Goal: Information Seeking & Learning: Learn about a topic

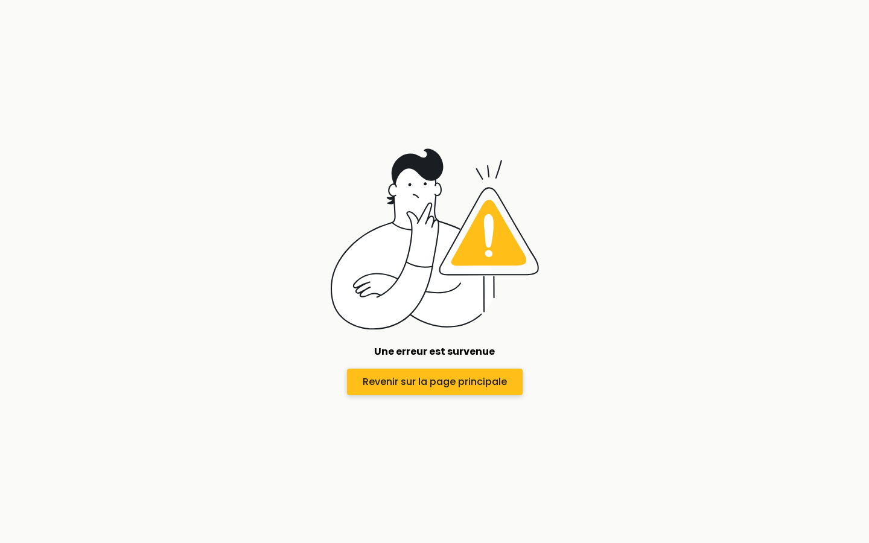
click at [462, 382] on span "Revenir sur la page principale" at bounding box center [435, 382] width 144 height 14
click at [475, 375] on span "Revenir sur la page principale" at bounding box center [435, 382] width 144 height 14
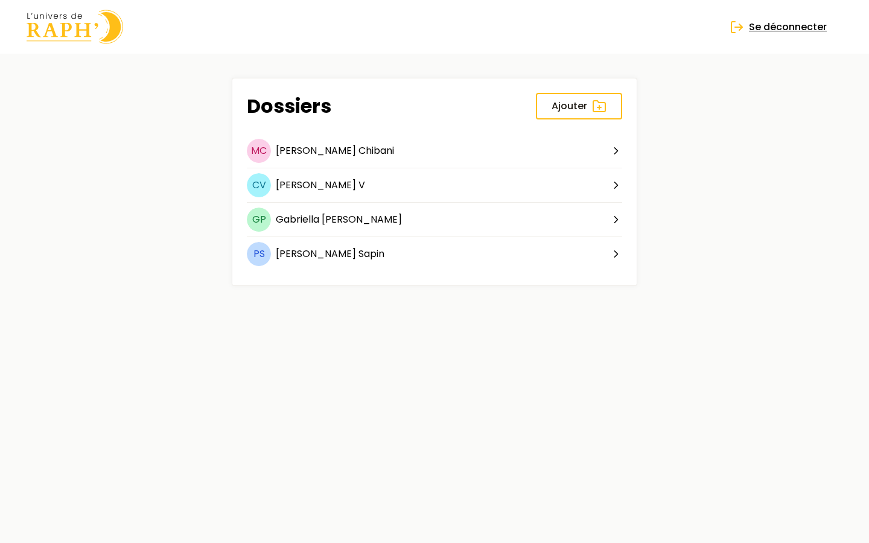
click at [792, 23] on span "Se déconnecter" at bounding box center [788, 27] width 78 height 14
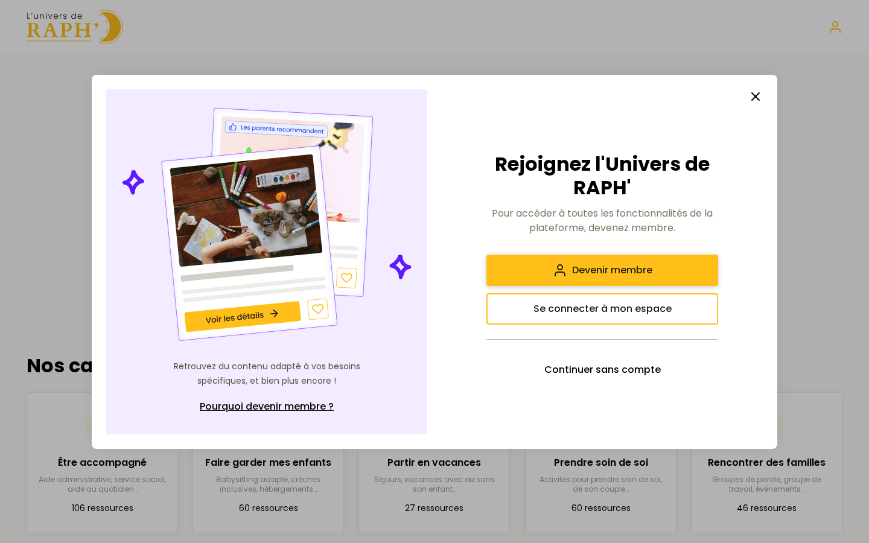
click at [626, 276] on span "Devenir membre" at bounding box center [612, 270] width 80 height 14
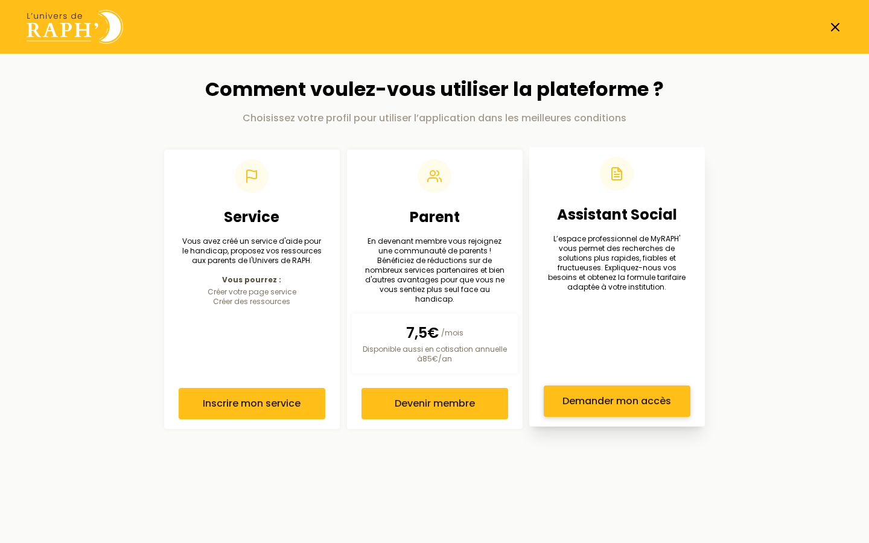
click at [620, 397] on span "Demander mon accès" at bounding box center [617, 401] width 109 height 14
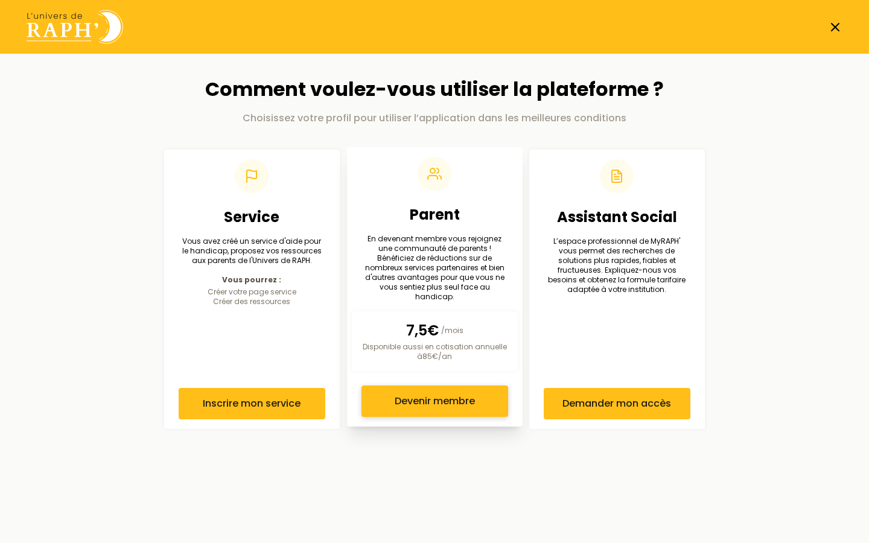
click at [422, 386] on button "Devenir membre" at bounding box center [435, 401] width 147 height 31
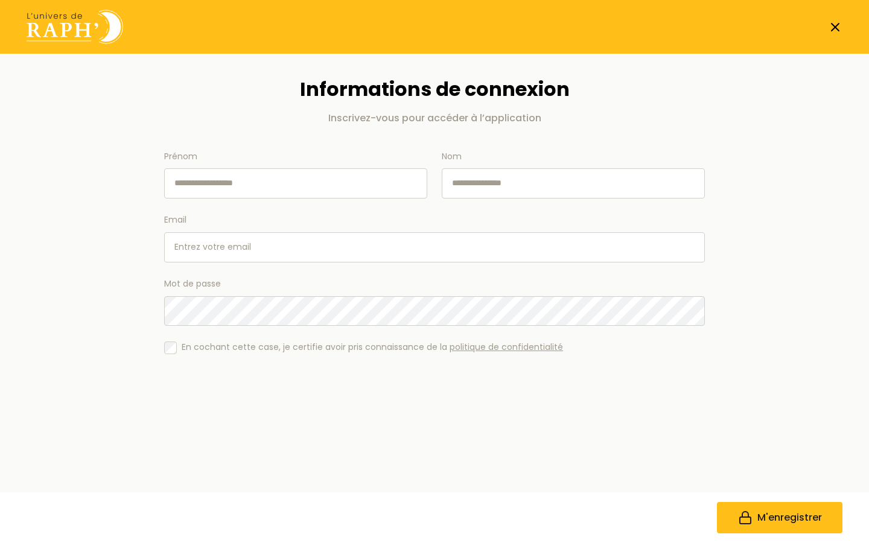
click at [833, 29] on line at bounding box center [835, 27] width 7 height 7
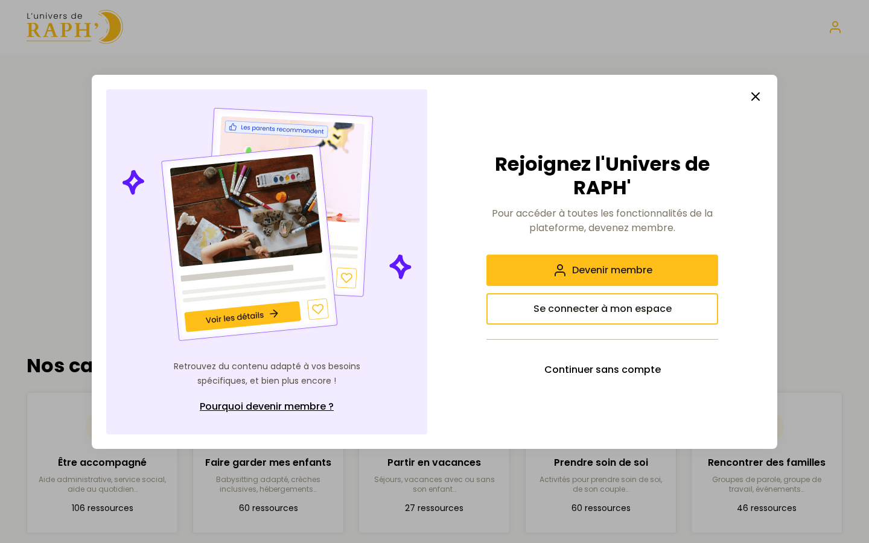
click at [751, 95] on icon "button" at bounding box center [756, 96] width 14 height 14
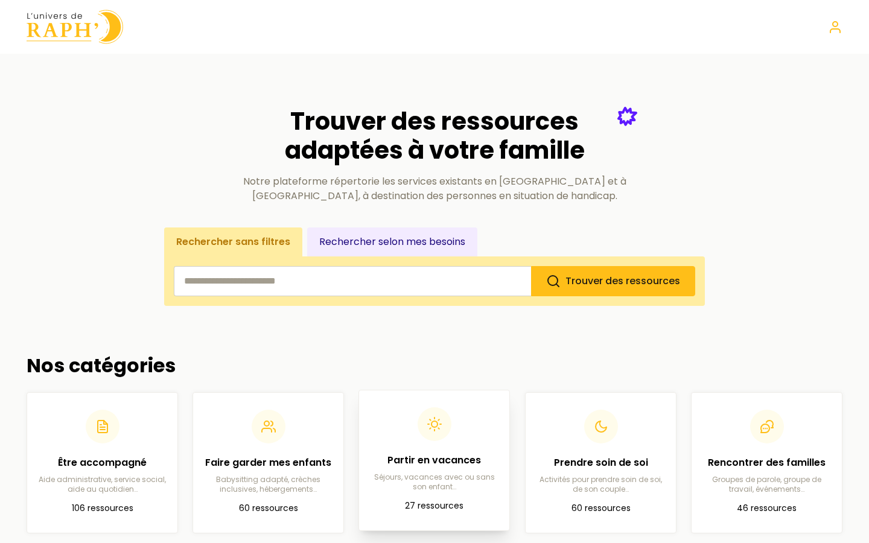
click at [427, 468] on div "Partir en vacances Séjours, vacances avec ou sans son enfant…" at bounding box center [434, 472] width 131 height 39
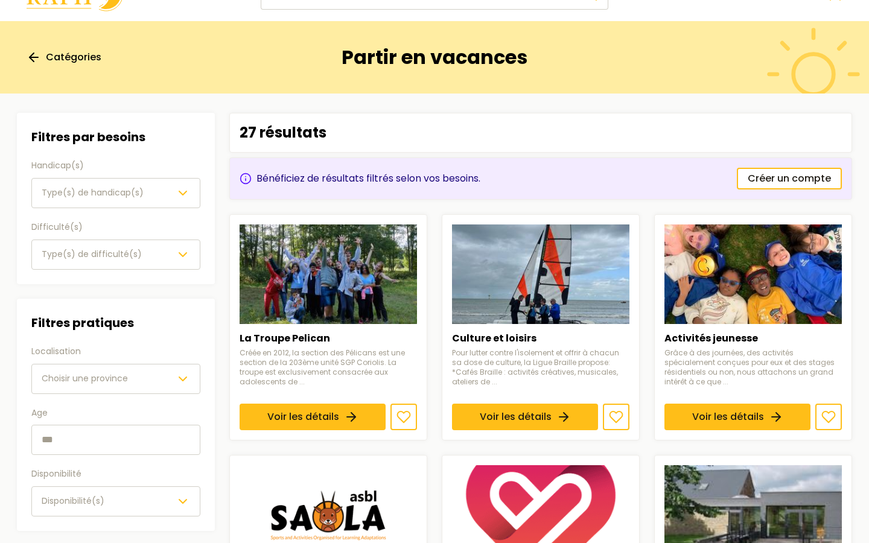
scroll to position [31, 0]
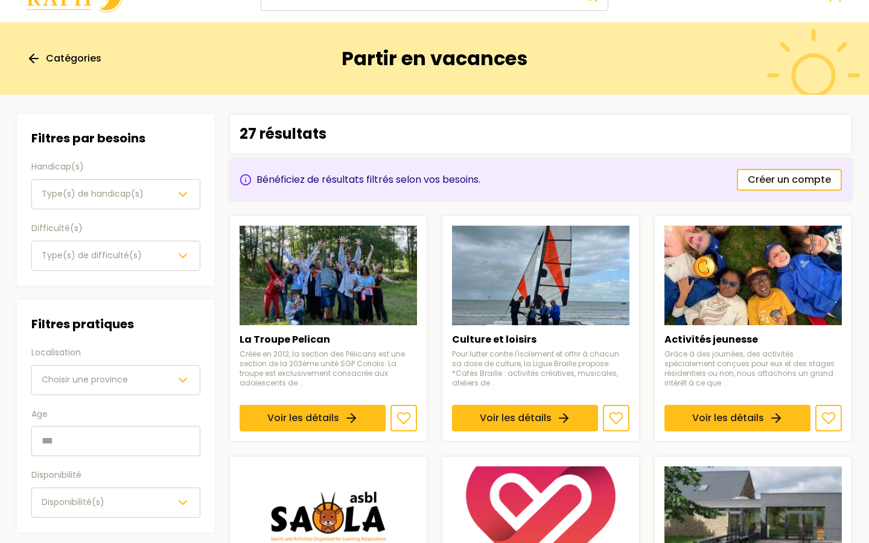
click at [133, 195] on span "Type(s) de handicap(s)" at bounding box center [93, 194] width 102 height 12
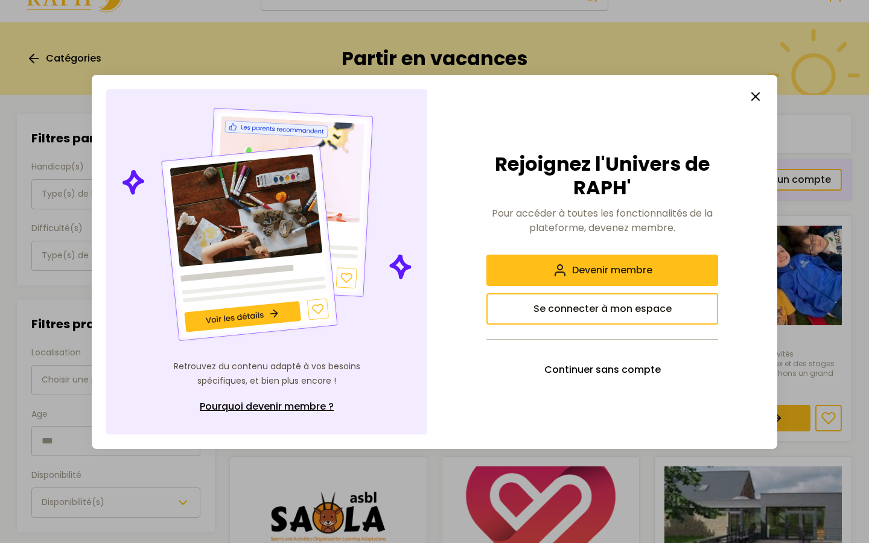
click at [754, 94] on line "button" at bounding box center [755, 96] width 7 height 7
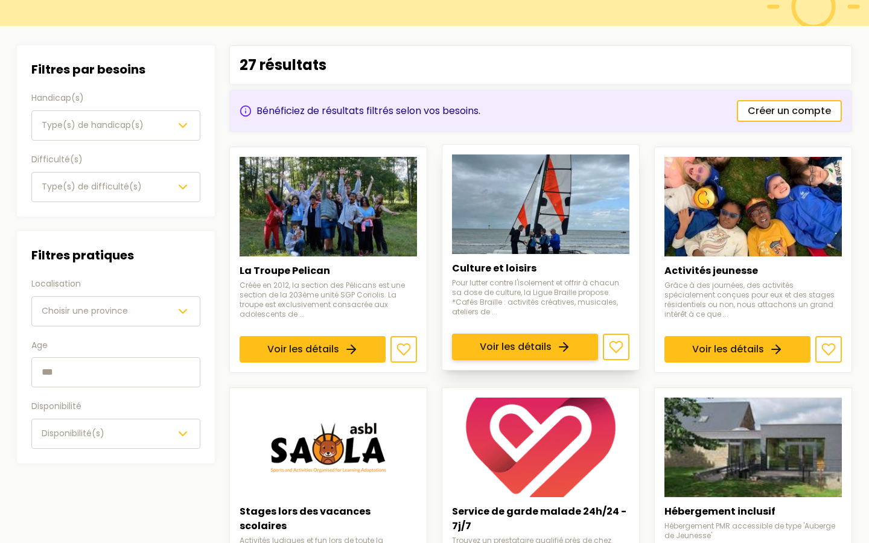
scroll to position [103, 0]
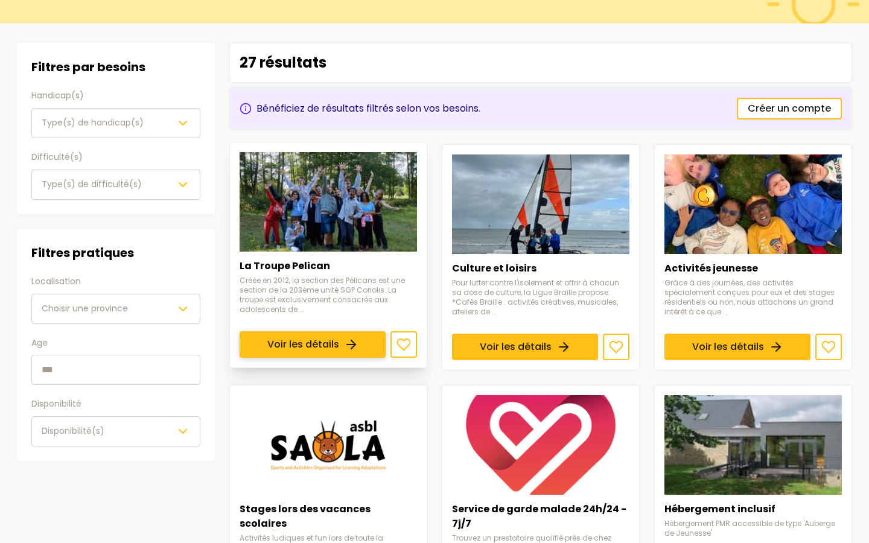
click at [289, 331] on link "Voir les détails" at bounding box center [313, 344] width 146 height 27
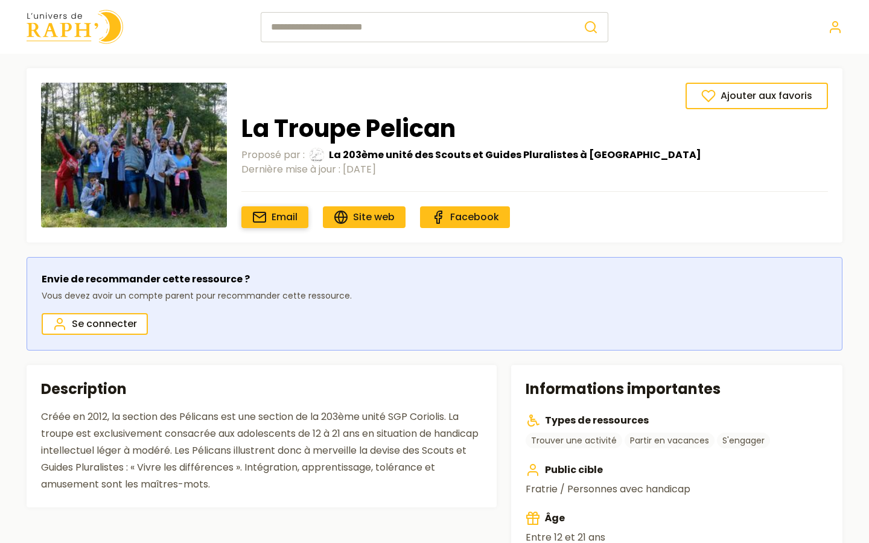
click at [283, 225] on span "Email" at bounding box center [285, 217] width 26 height 14
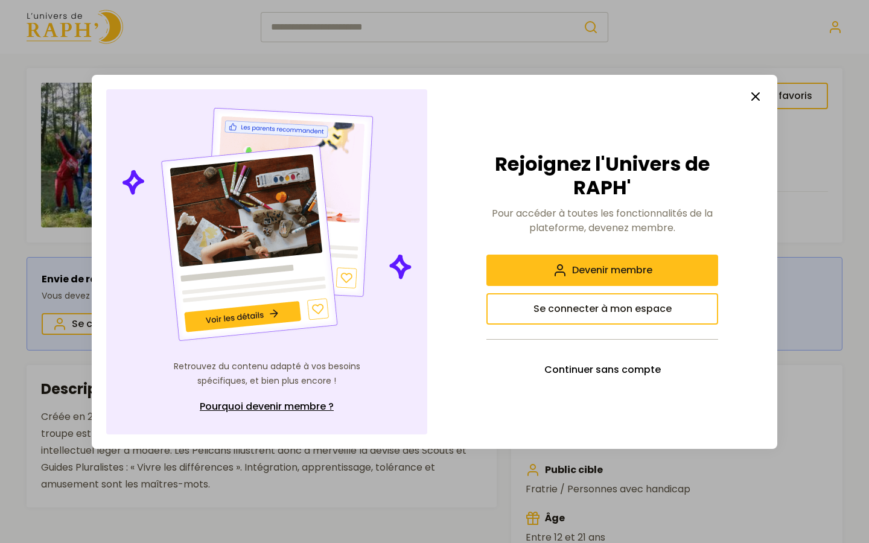
click at [749, 97] on icon "button" at bounding box center [756, 96] width 14 height 14
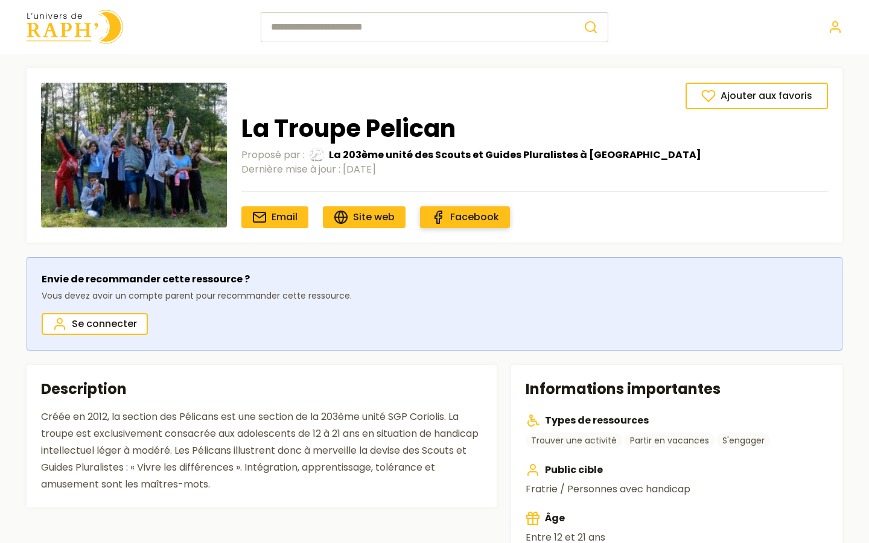
click at [426, 226] on link "Facebook" at bounding box center [465, 217] width 90 height 22
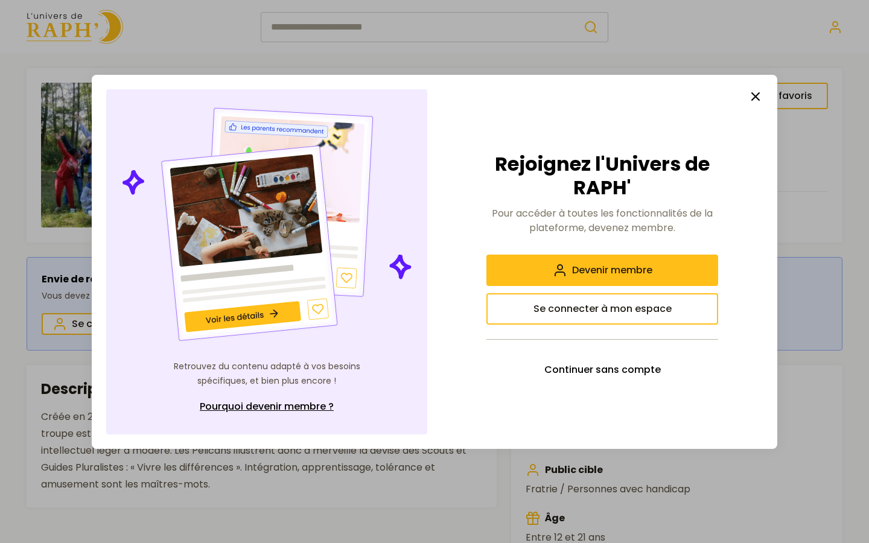
click at [751, 99] on icon "button" at bounding box center [756, 96] width 14 height 14
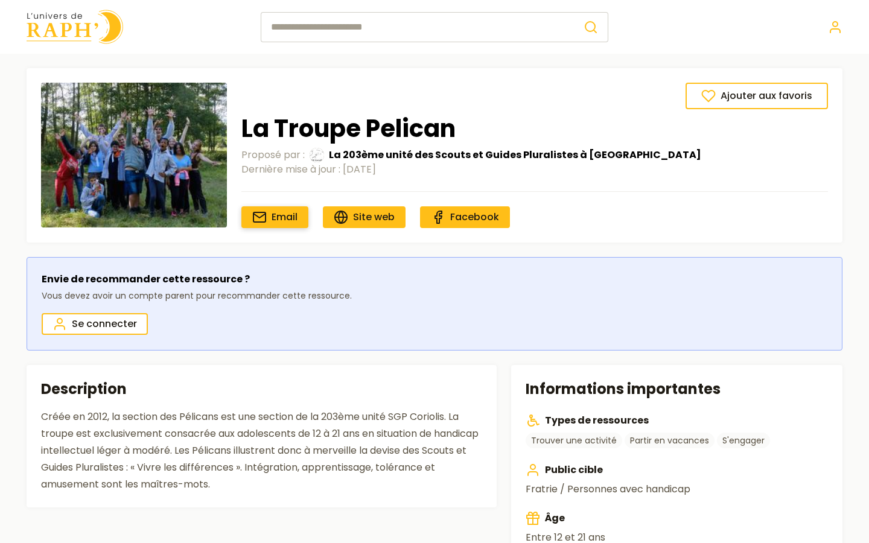
click at [282, 213] on span "Email" at bounding box center [285, 217] width 26 height 14
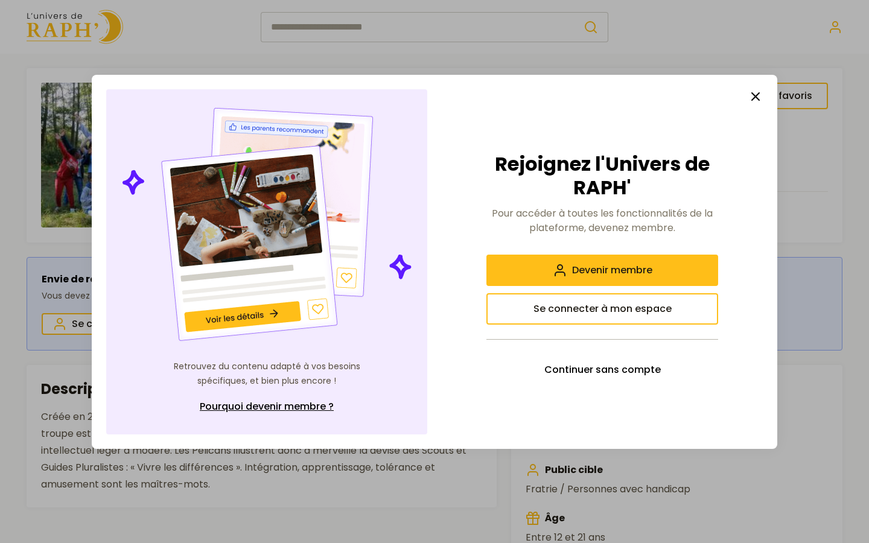
click at [751, 103] on icon "button" at bounding box center [756, 96] width 14 height 14
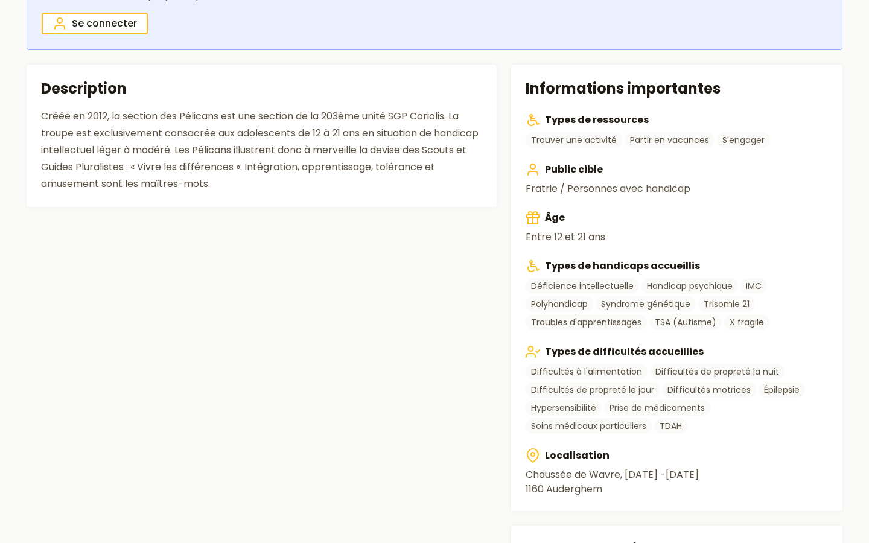
scroll to position [321, 0]
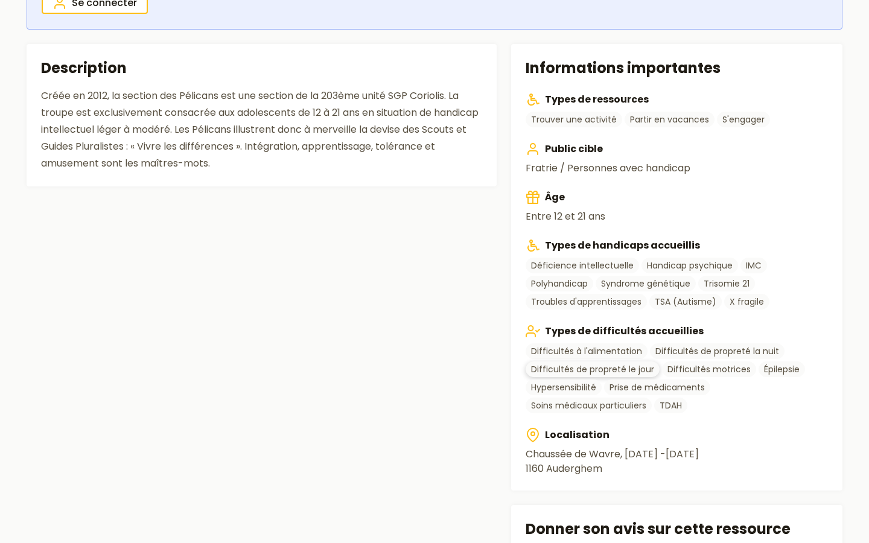
click at [587, 365] on link "Difficultés de propreté le jour" at bounding box center [593, 370] width 134 height 16
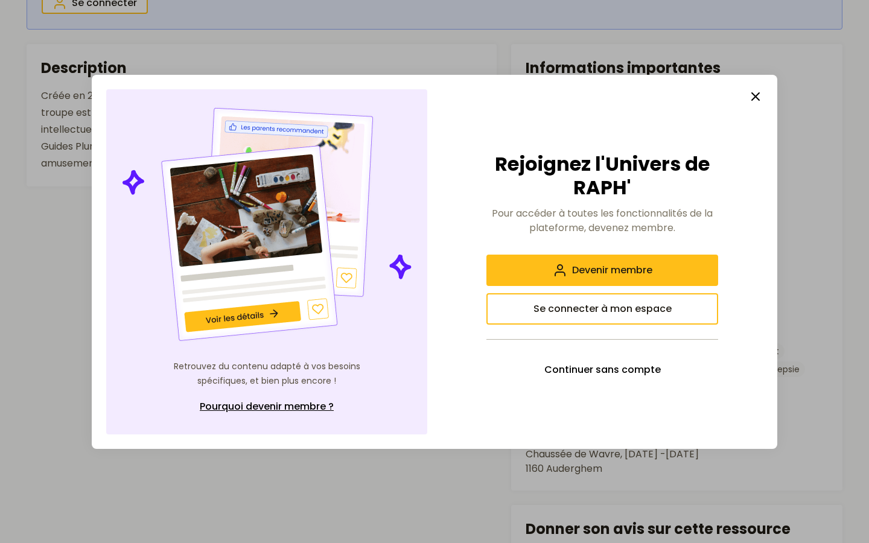
click at [760, 94] on icon "button" at bounding box center [756, 96] width 14 height 14
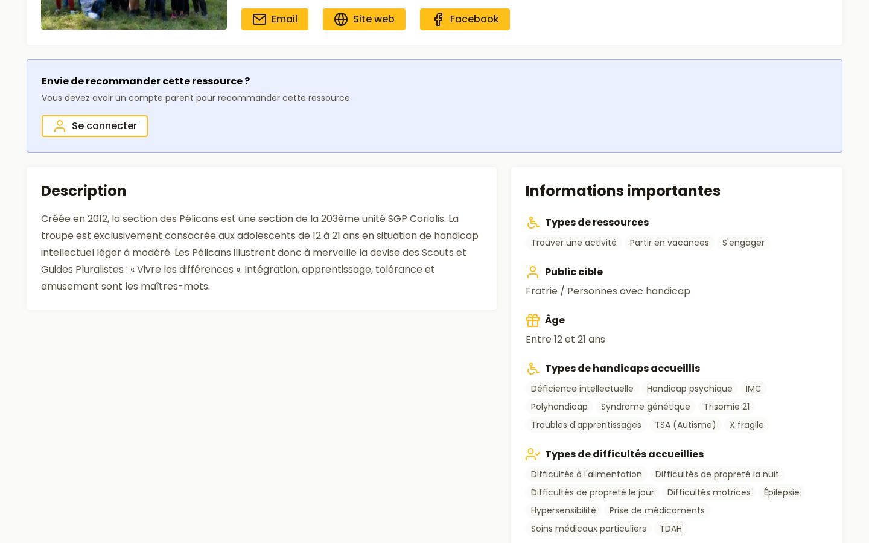
scroll to position [0, 0]
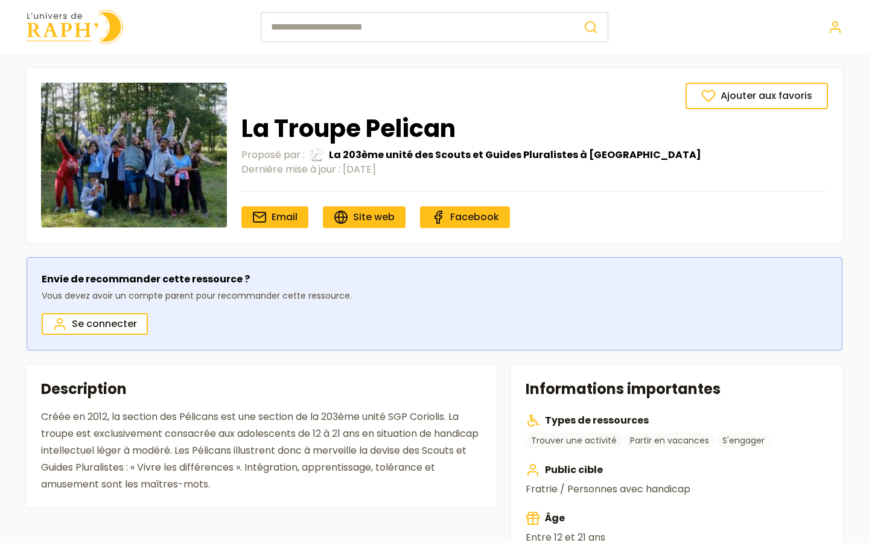
click at [94, 37] on img at bounding box center [75, 27] width 97 height 34
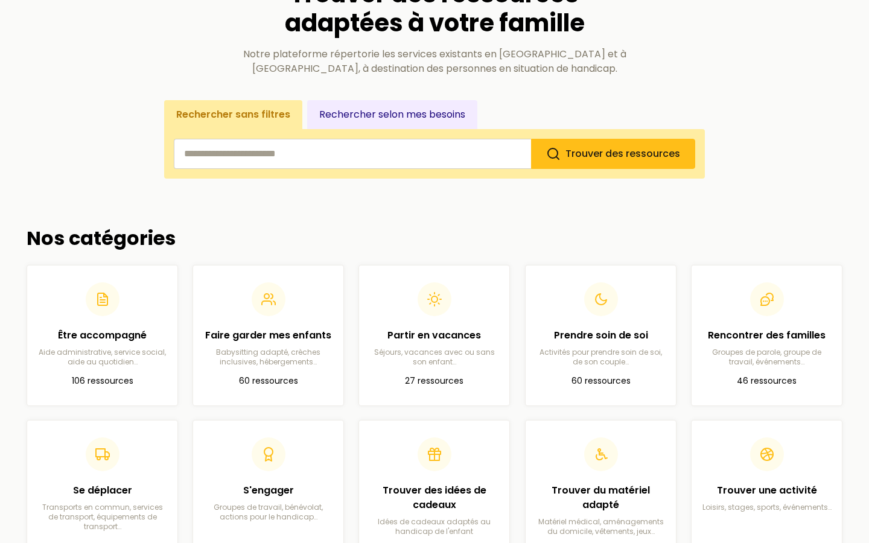
scroll to position [1, 0]
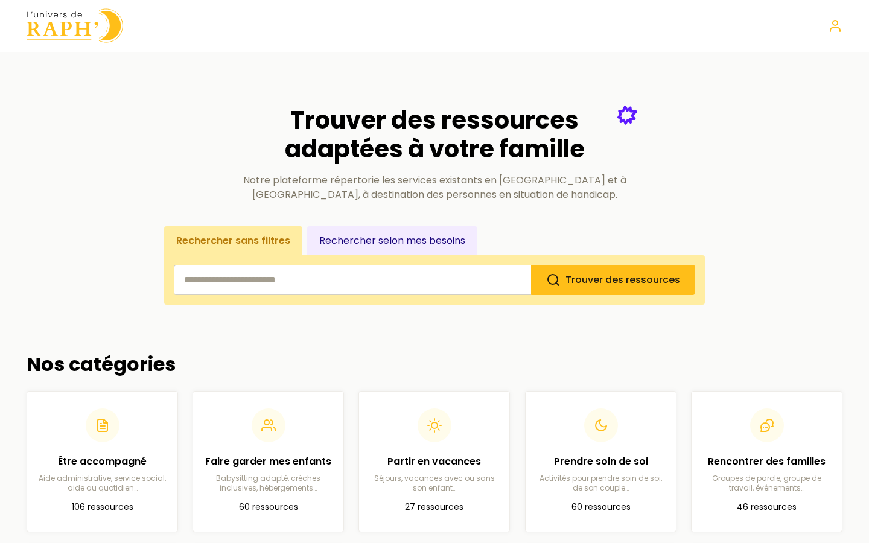
click at [341, 280] on input "search" at bounding box center [352, 280] width 357 height 30
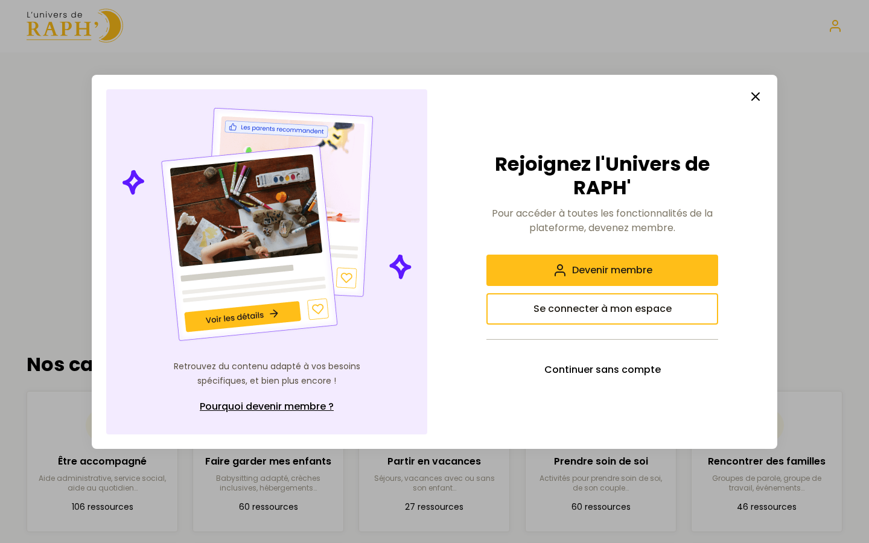
click at [754, 90] on icon "button" at bounding box center [756, 96] width 14 height 14
